Goal: Task Accomplishment & Management: Manage account settings

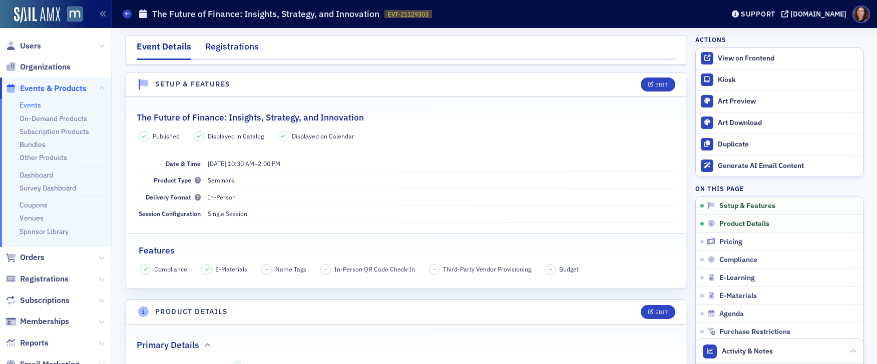
click at [237, 50] on div "Registrations" at bounding box center [232, 49] width 54 height 19
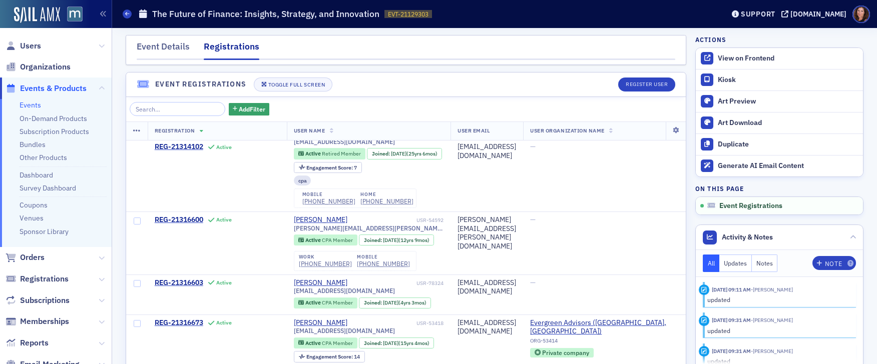
scroll to position [75, 0]
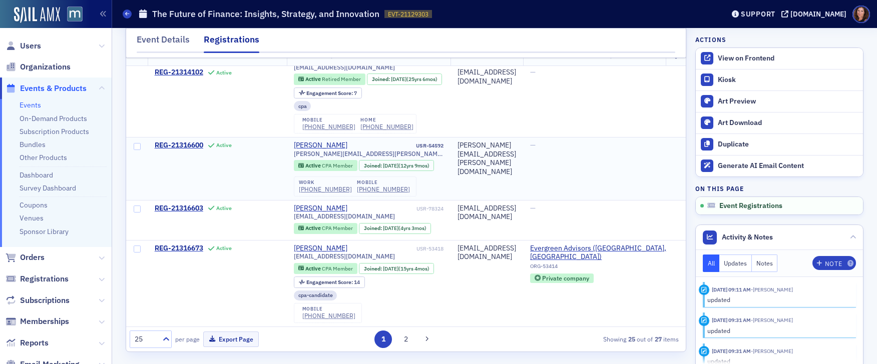
drag, startPoint x: 23, startPoint y: 104, endPoint x: 131, endPoint y: 115, distance: 108.7
click at [23, 104] on link "Events" at bounding box center [31, 105] width 22 height 9
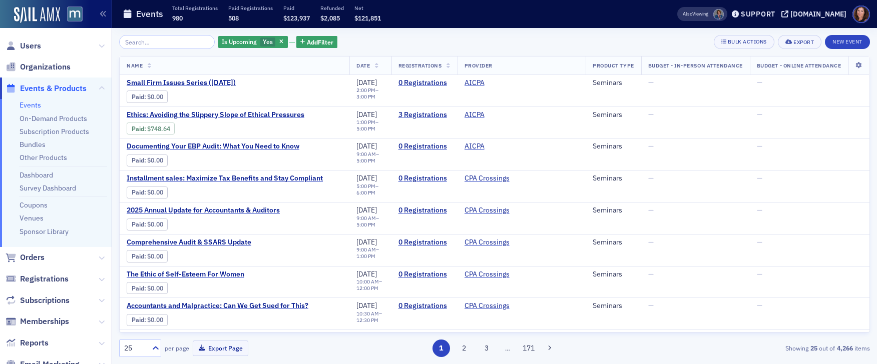
click at [159, 42] on input "search" at bounding box center [167, 42] width 96 height 14
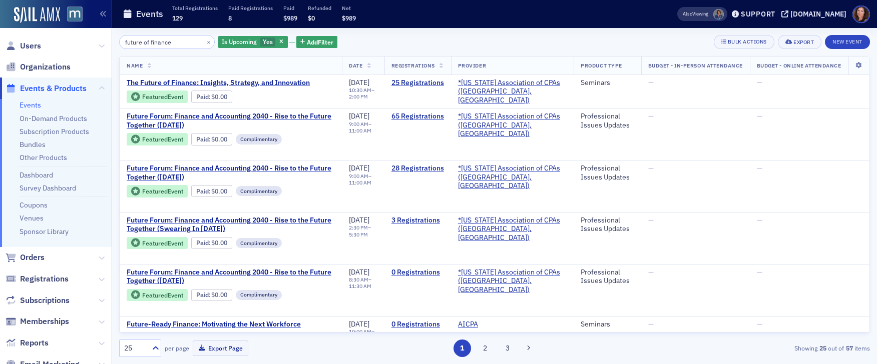
type input "future of finance"
click at [240, 80] on span "The Future of Finance: Insights, Strategy, and Innovation" at bounding box center [218, 83] width 183 height 9
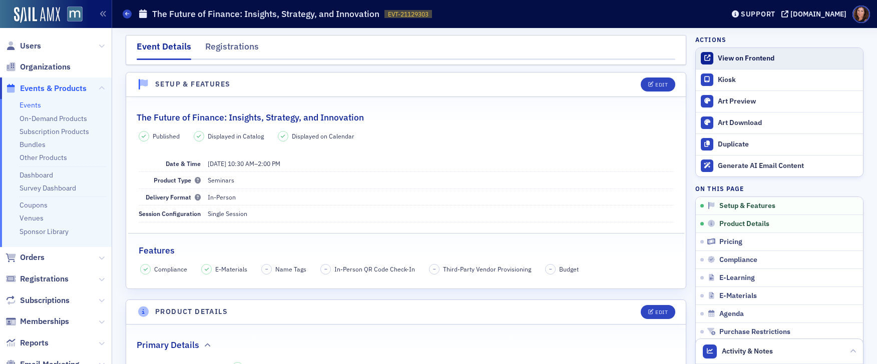
click at [746, 61] on div "View on Frontend" at bounding box center [788, 58] width 140 height 9
click at [41, 49] on span "Users" at bounding box center [56, 46] width 112 height 22
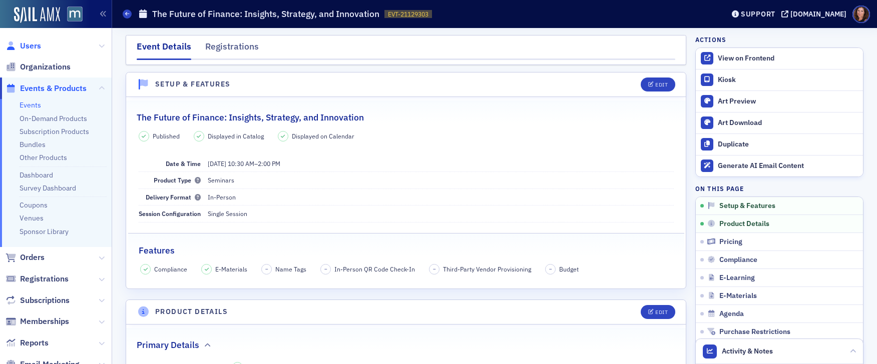
click at [29, 46] on span "Users" at bounding box center [30, 46] width 21 height 11
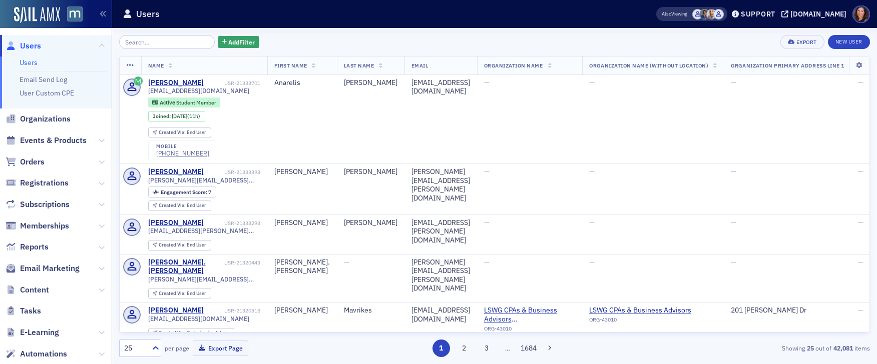
click at [161, 45] on input "search" at bounding box center [167, 42] width 96 height 14
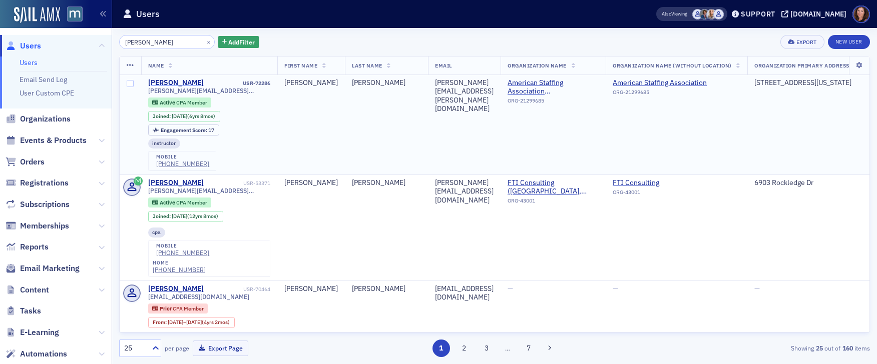
type input "[PERSON_NAME]"
click at [191, 84] on div "[PERSON_NAME]" at bounding box center [176, 83] width 56 height 9
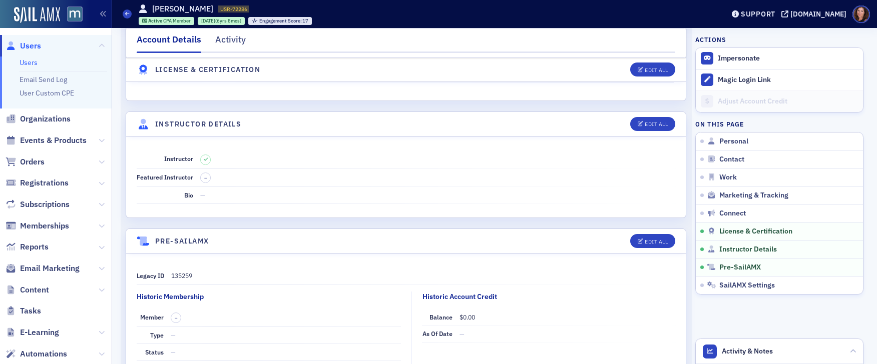
scroll to position [2193, 0]
click at [644, 129] on button "Edit All" at bounding box center [652, 125] width 45 height 14
select select "US"
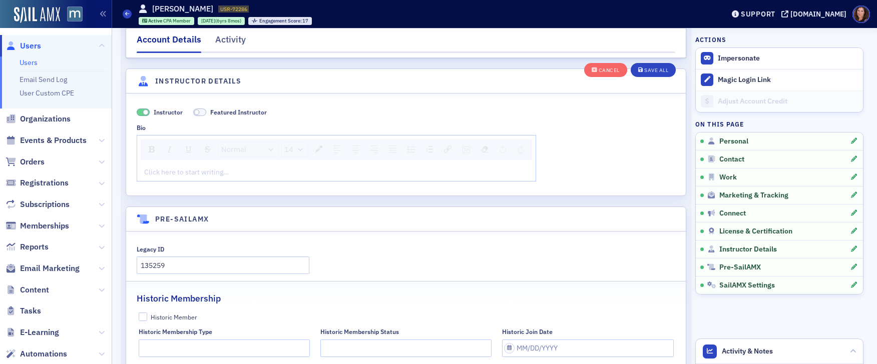
scroll to position [2583, 0]
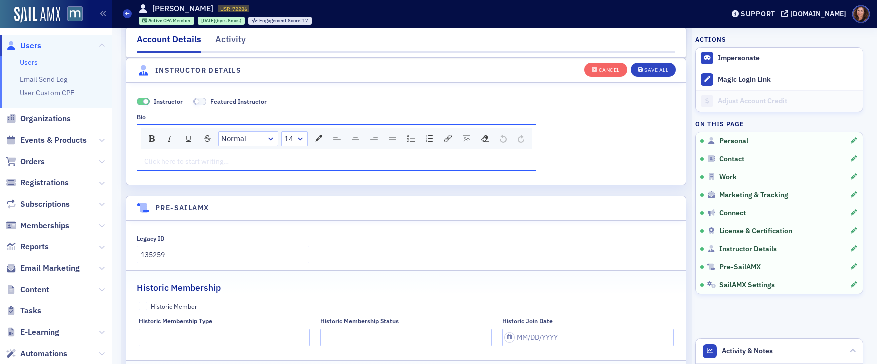
click at [242, 158] on div "rdw-editor" at bounding box center [337, 162] width 384 height 11
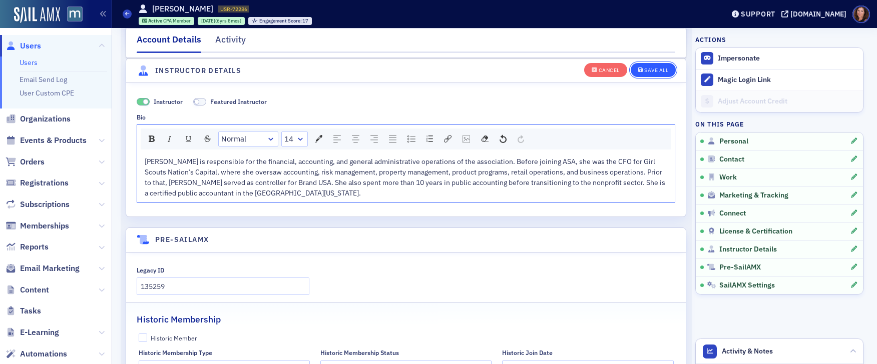
click at [658, 71] on div "Save All" at bounding box center [656, 71] width 24 height 6
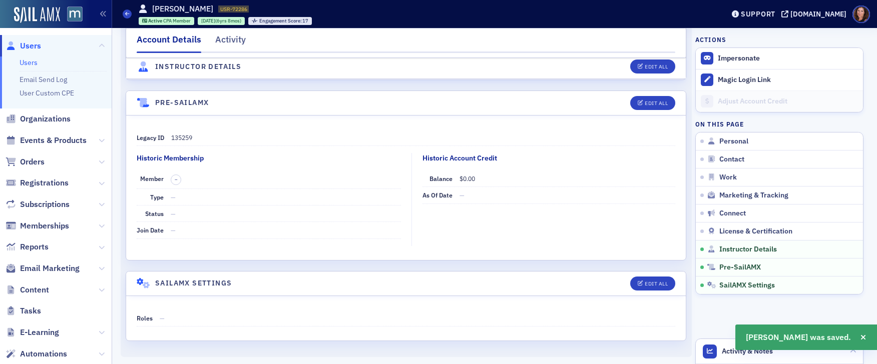
scroll to position [2360, 0]
click at [767, 15] on div "Support" at bounding box center [758, 14] width 35 height 9
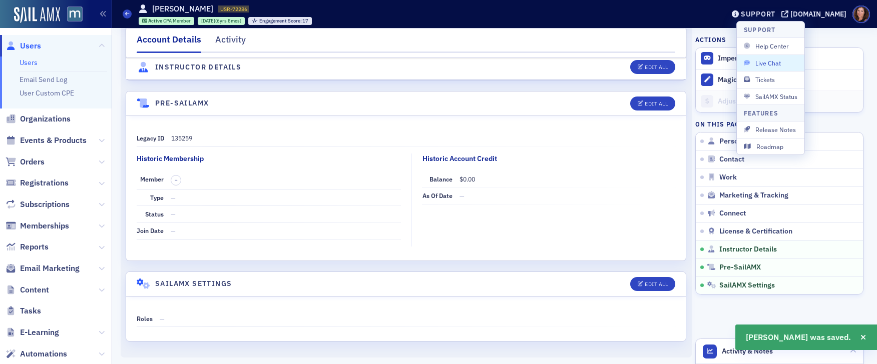
click at [759, 59] on span "Live Chat" at bounding box center [771, 63] width 54 height 9
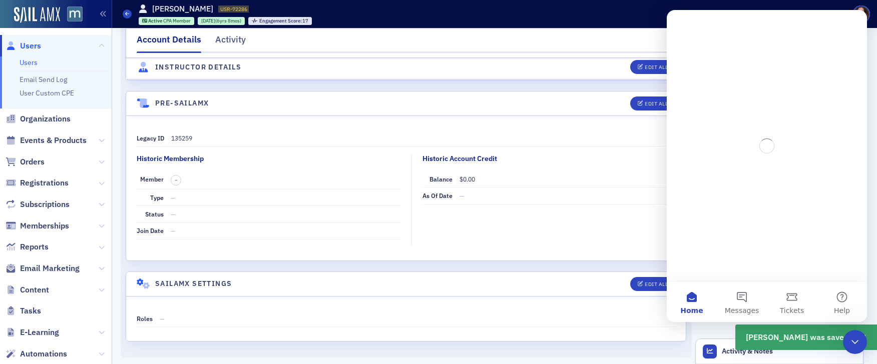
scroll to position [0, 0]
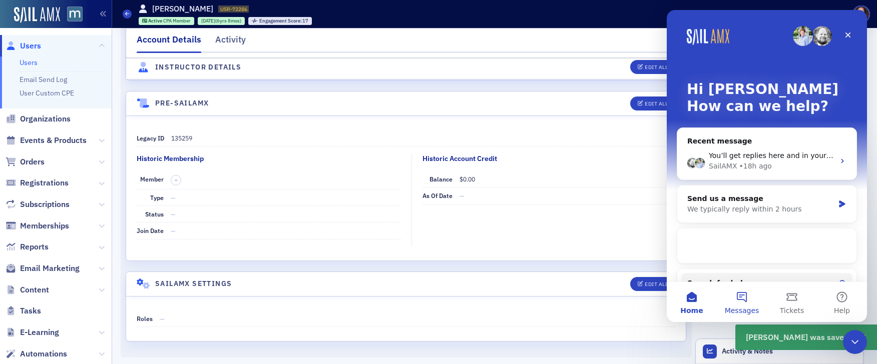
click at [739, 295] on button "Messages" at bounding box center [742, 302] width 50 height 40
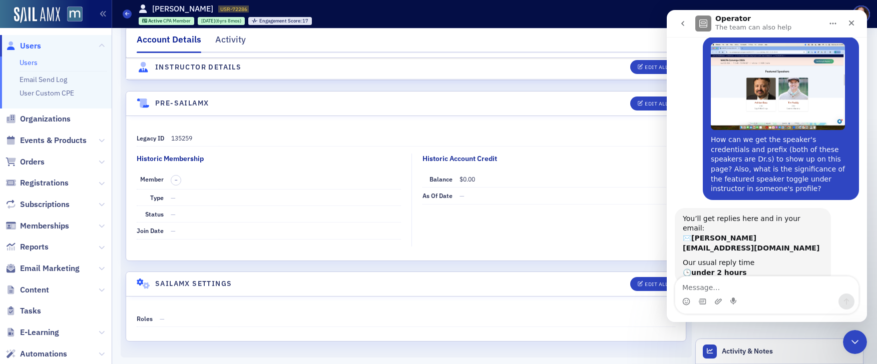
scroll to position [50, 0]
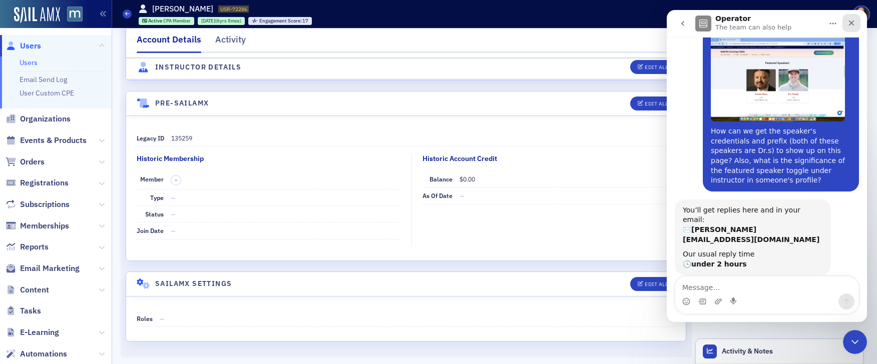
click at [856, 25] on div "Close" at bounding box center [851, 23] width 18 height 18
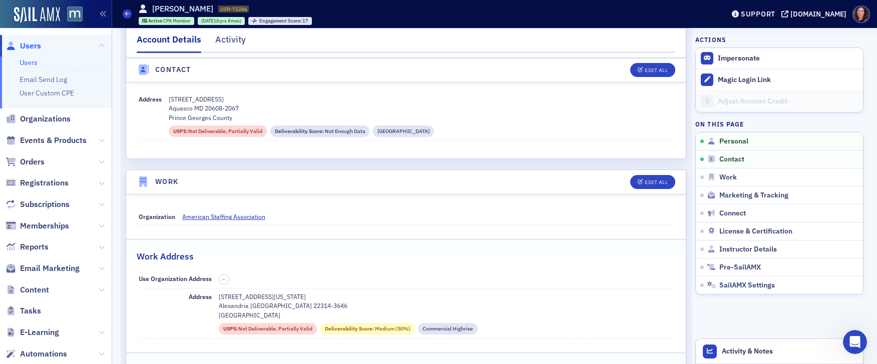
scroll to position [0, 0]
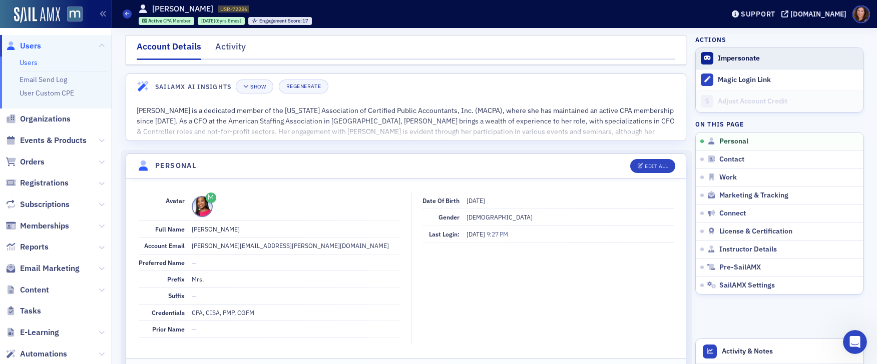
click at [742, 59] on button "Impersonate" at bounding box center [739, 58] width 42 height 9
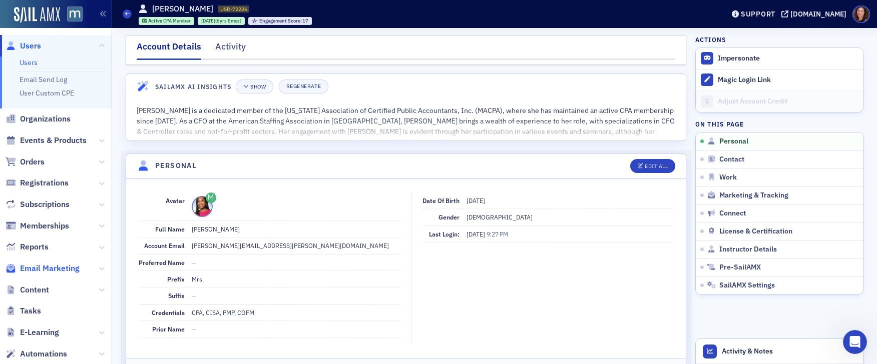
click at [52, 266] on span "Email Marketing" at bounding box center [50, 268] width 60 height 11
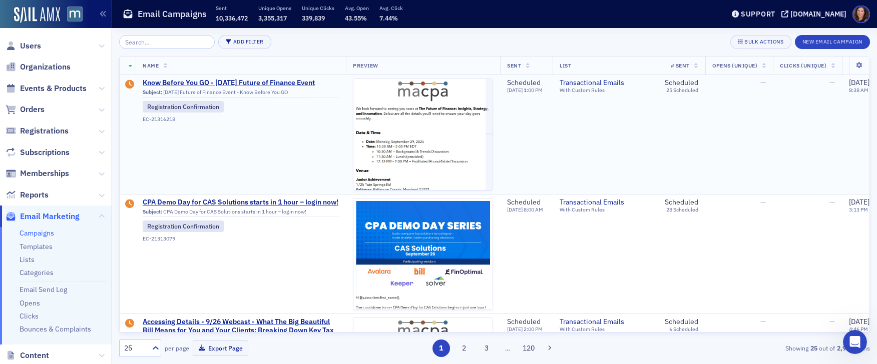
click at [267, 82] on span "Know Before You GO - [DATE] Future of Finance Event" at bounding box center [241, 83] width 196 height 9
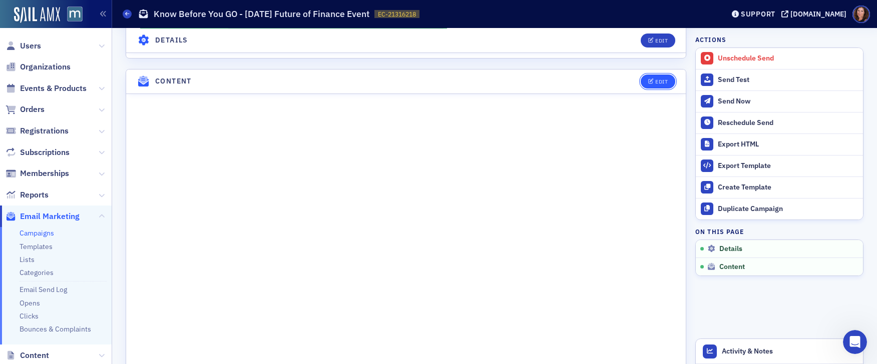
click at [658, 84] on div "Edit" at bounding box center [661, 82] width 13 height 6
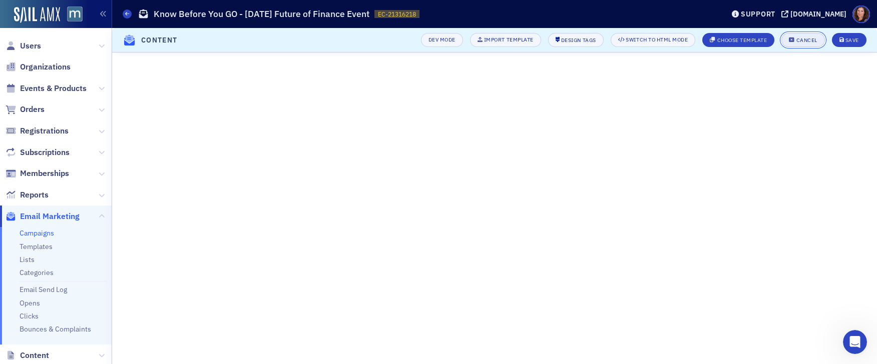
click at [804, 45] on button "Cancel" at bounding box center [802, 40] width 43 height 14
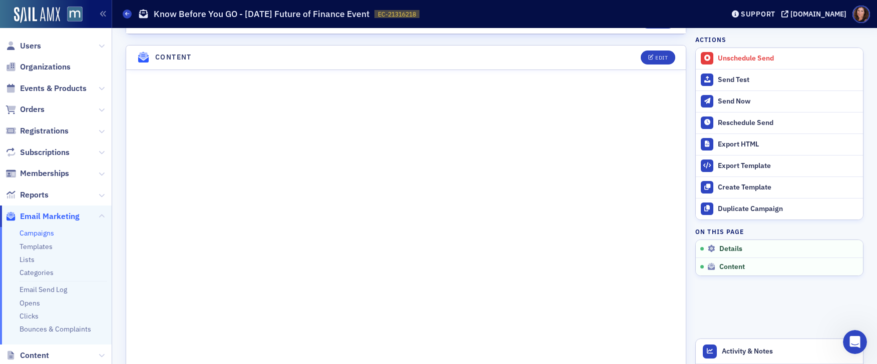
scroll to position [448, 0]
click at [660, 54] on div "Edit" at bounding box center [661, 55] width 13 height 6
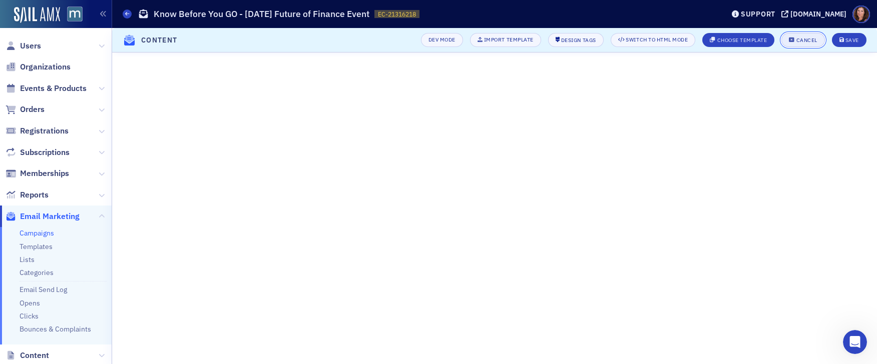
click at [811, 42] on div "Cancel" at bounding box center [806, 41] width 21 height 6
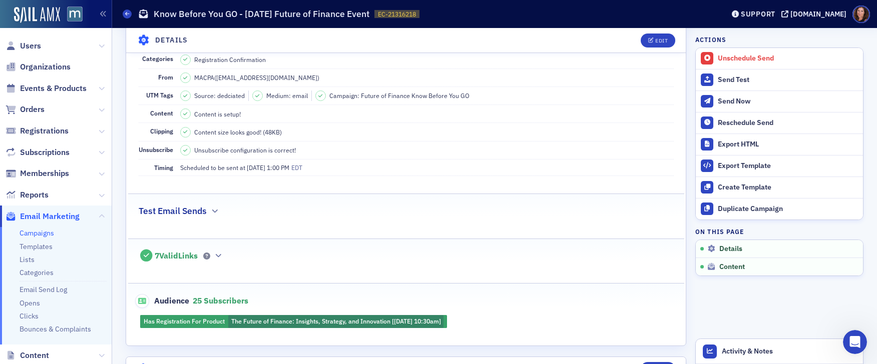
scroll to position [127, 0]
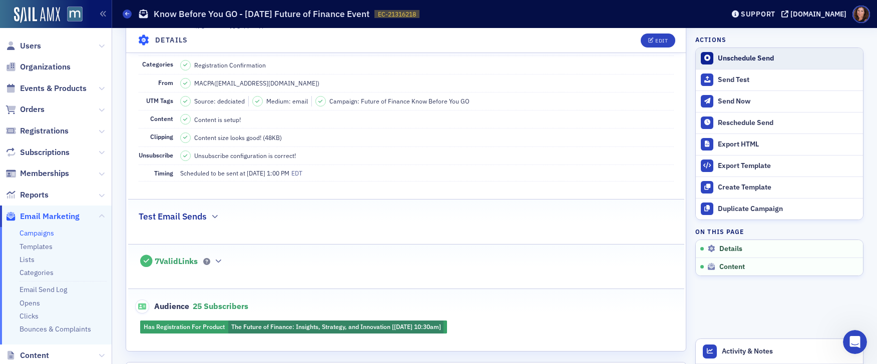
click at [752, 60] on div "Unschedule Send" at bounding box center [788, 58] width 140 height 9
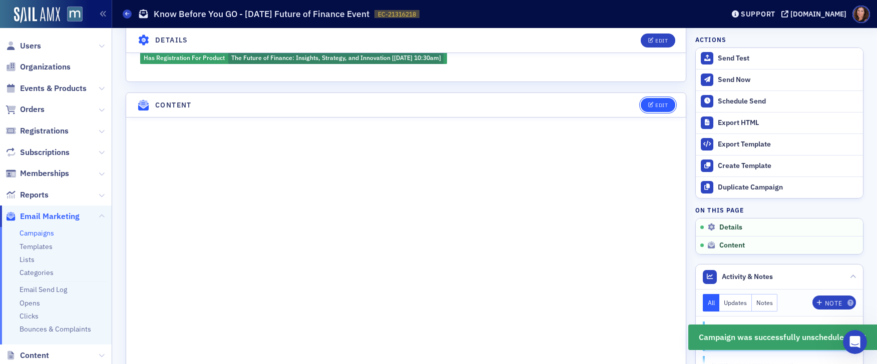
click at [655, 105] on div "Edit" at bounding box center [661, 106] width 13 height 6
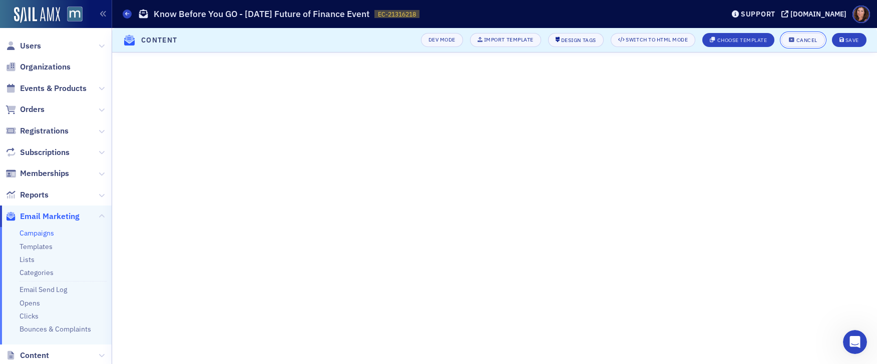
click at [805, 39] on div "Cancel" at bounding box center [806, 41] width 21 height 6
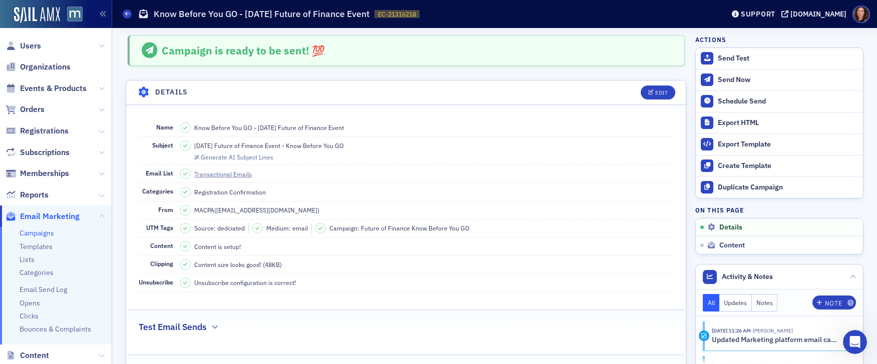
scroll to position [50, 0]
click at [603, 136] on dd "Know Before You GO - [DATE] Future of Finance Event" at bounding box center [426, 128] width 493 height 18
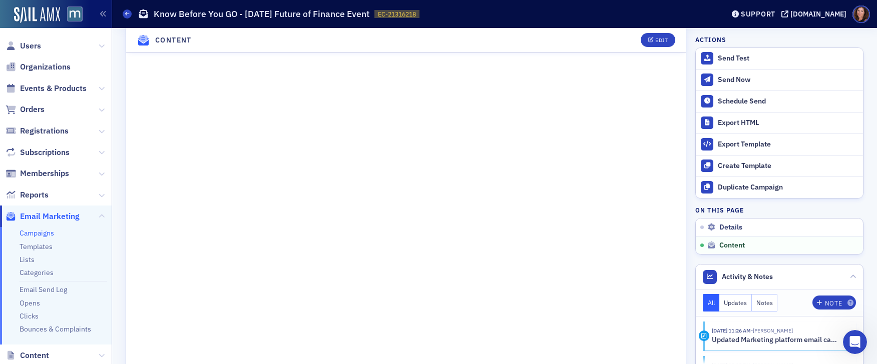
scroll to position [508, 0]
click at [667, 40] on button "Edit" at bounding box center [658, 40] width 35 height 14
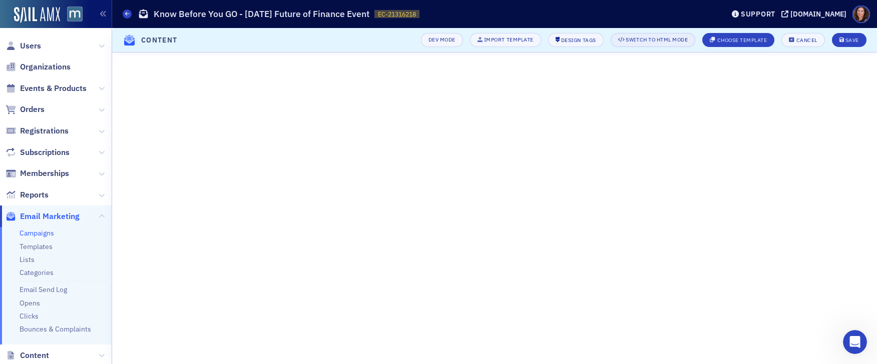
scroll to position [115, 0]
click at [807, 42] on div "Cancel" at bounding box center [806, 41] width 21 height 6
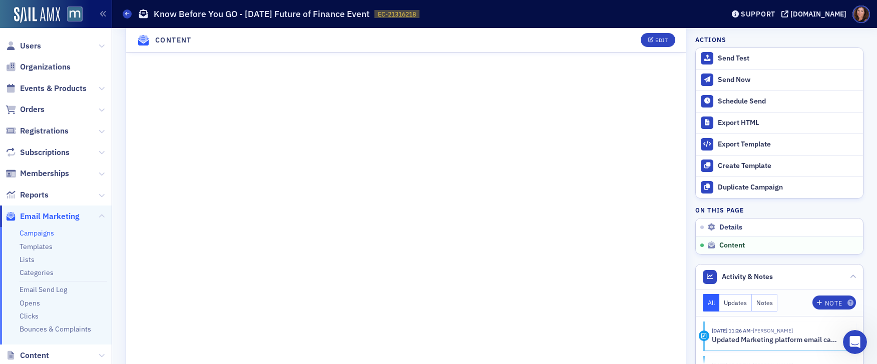
scroll to position [604, 0]
click at [655, 39] on div "Edit" at bounding box center [661, 41] width 13 height 6
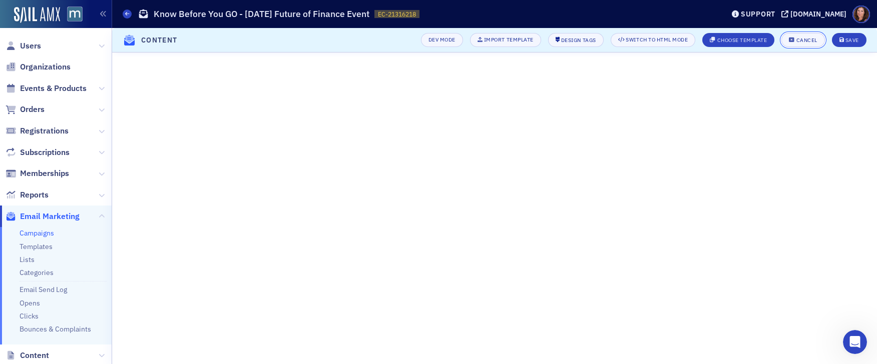
click at [816, 38] on div "Cancel" at bounding box center [806, 41] width 21 height 6
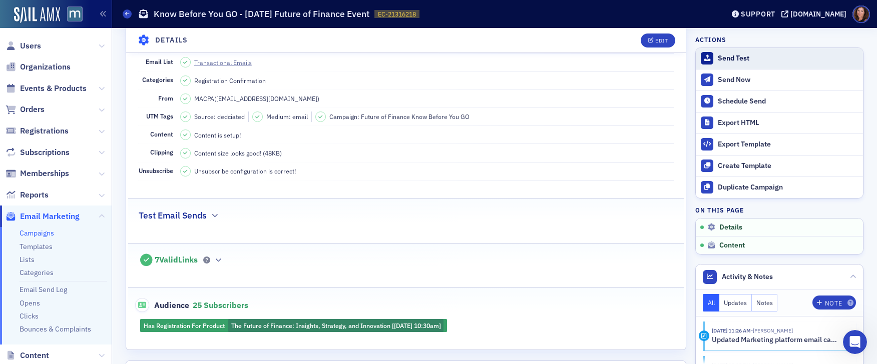
scroll to position [110, 0]
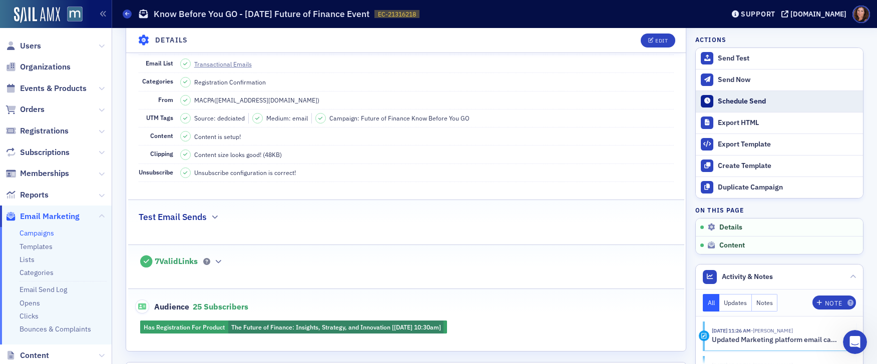
click at [745, 106] on button "Schedule Send" at bounding box center [779, 102] width 167 height 22
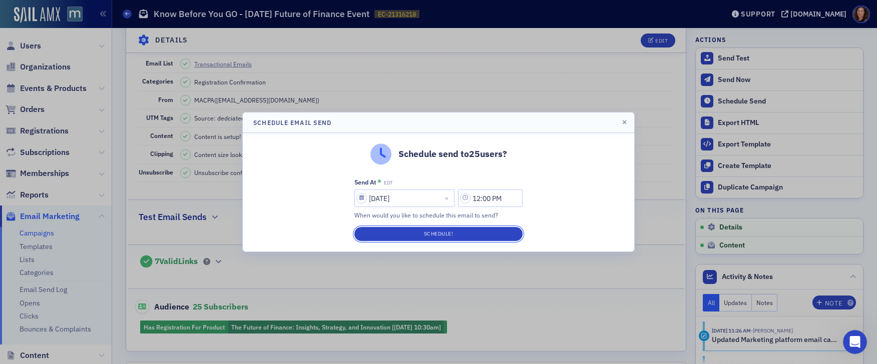
click at [460, 238] on button "Schedule!" at bounding box center [438, 234] width 168 height 14
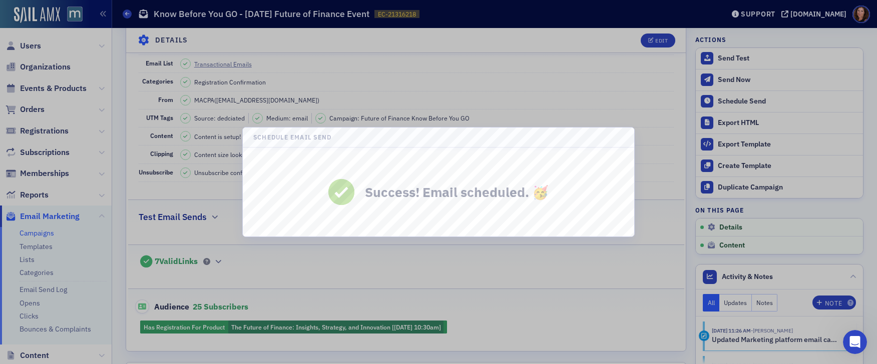
click at [501, 68] on div at bounding box center [438, 182] width 877 height 364
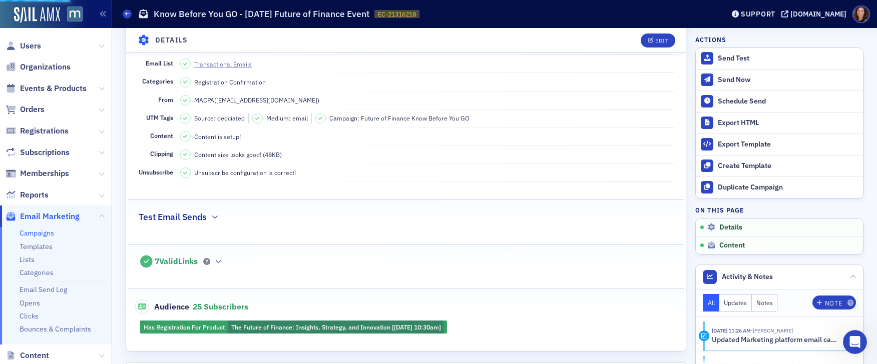
click at [48, 232] on link "Campaigns" at bounding box center [37, 233] width 35 height 9
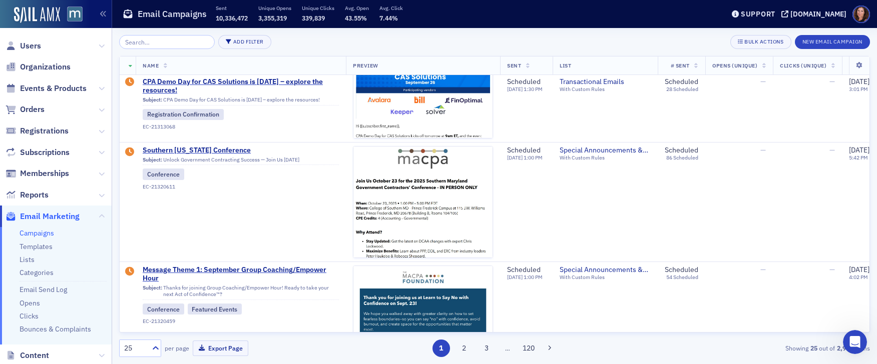
scroll to position [306, 0]
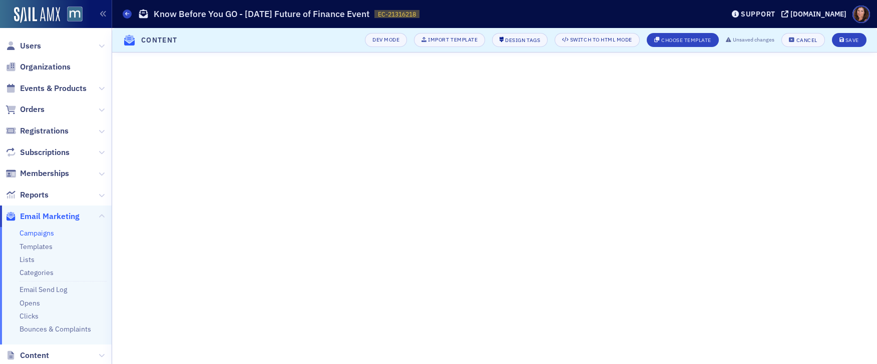
scroll to position [131, 0]
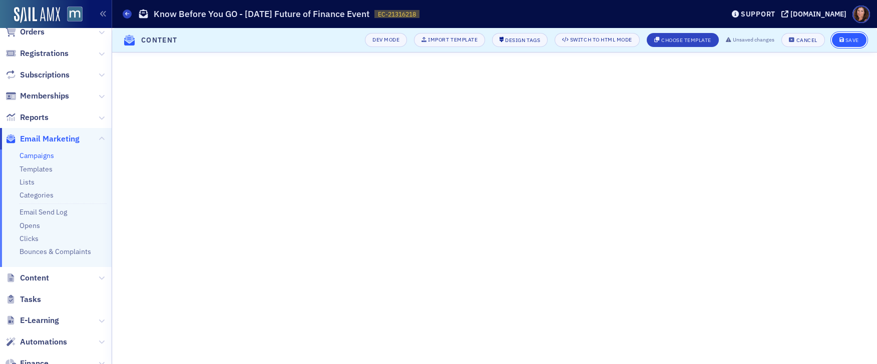
click at [856, 43] on div "Save" at bounding box center [852, 41] width 14 height 6
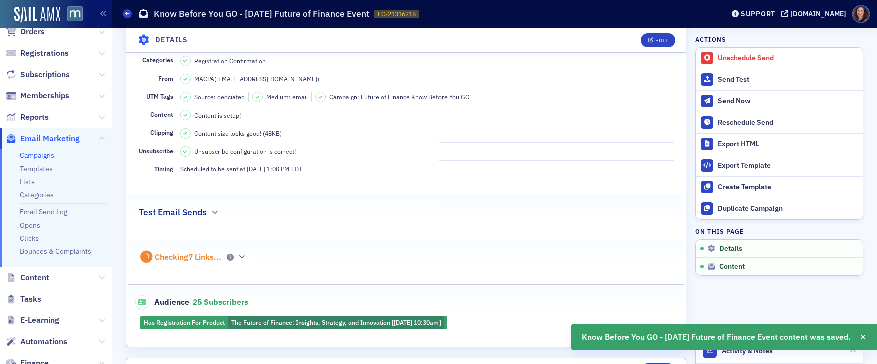
scroll to position [456, 0]
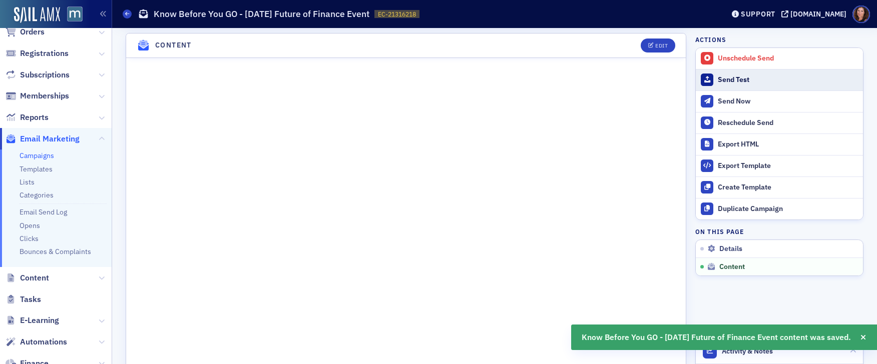
click at [755, 78] on div "Send Test" at bounding box center [788, 80] width 140 height 9
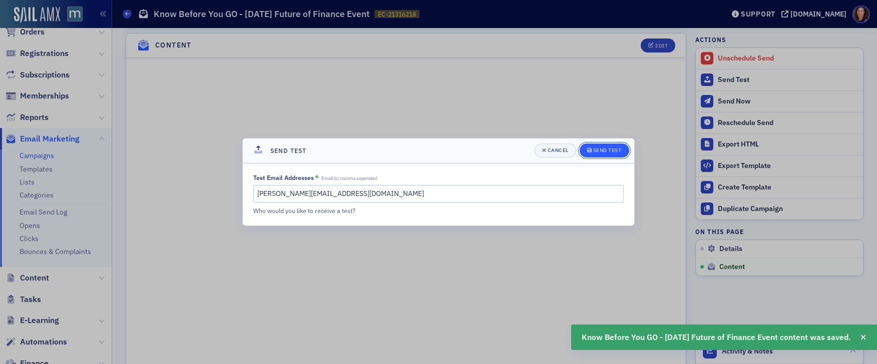
click at [603, 145] on button "Send Test" at bounding box center [605, 151] width 50 height 14
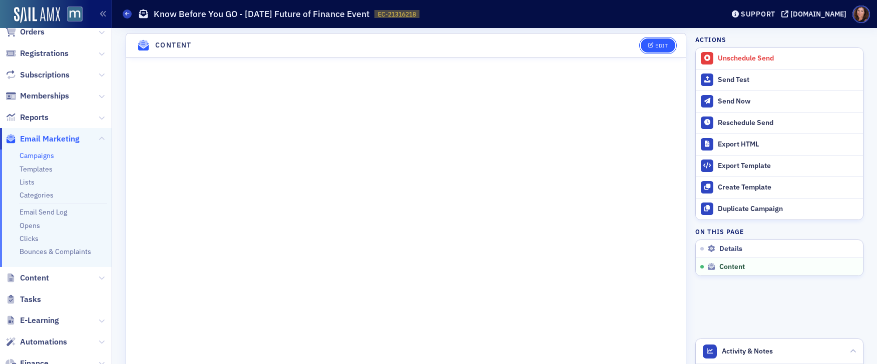
click at [655, 45] on div "Edit" at bounding box center [661, 46] width 13 height 6
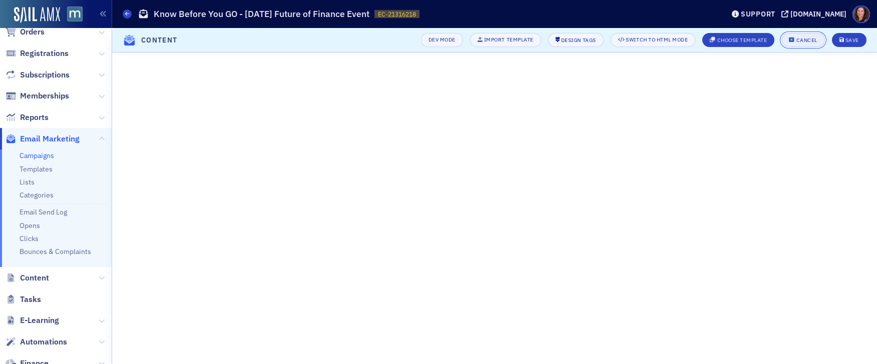
click at [802, 44] on button "Cancel" at bounding box center [802, 40] width 43 height 14
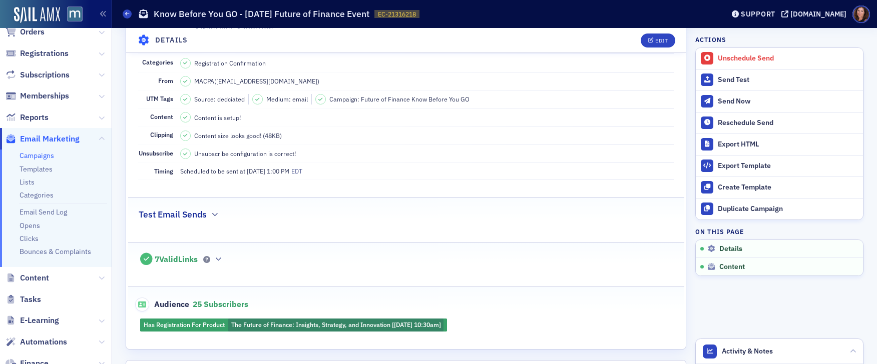
scroll to position [127, 0]
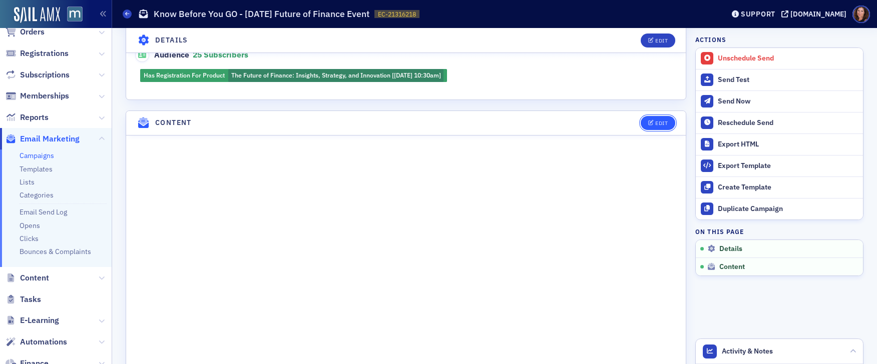
click at [648, 122] on icon "button" at bounding box center [651, 124] width 6 height 6
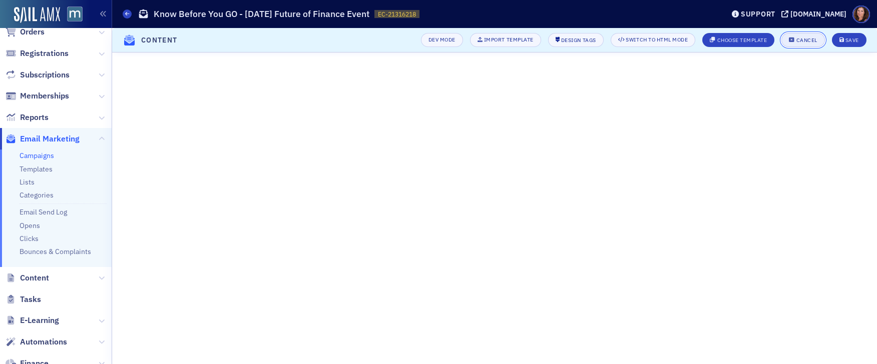
click at [816, 39] on div "Cancel" at bounding box center [806, 41] width 21 height 6
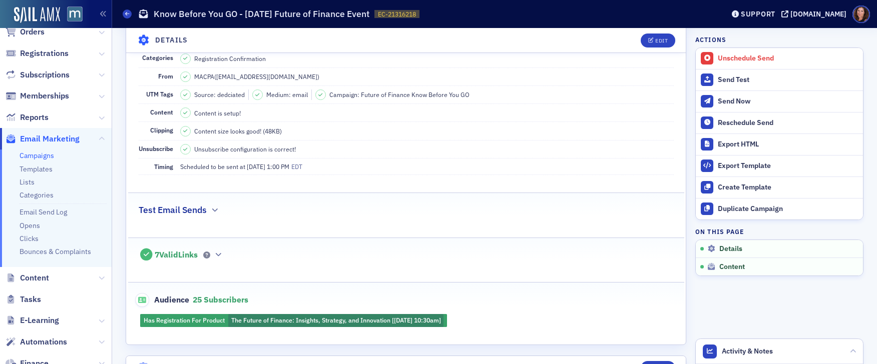
scroll to position [127, 0]
